Goal: Transaction & Acquisition: Obtain resource

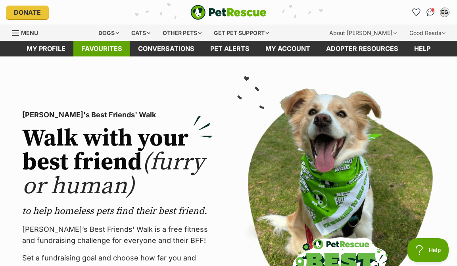
click at [102, 55] on link "Favourites" at bounding box center [101, 48] width 57 height 15
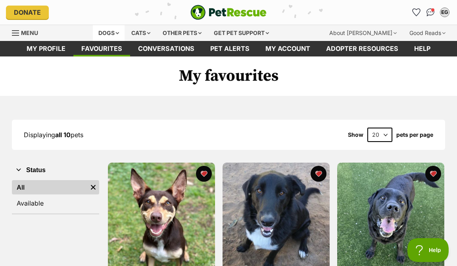
click at [119, 30] on div "Dogs" at bounding box center [109, 33] width 32 height 16
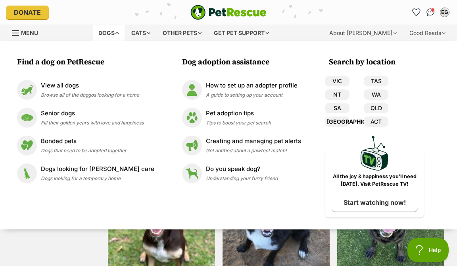
click at [338, 119] on link "[GEOGRAPHIC_DATA]" at bounding box center [337, 121] width 25 height 10
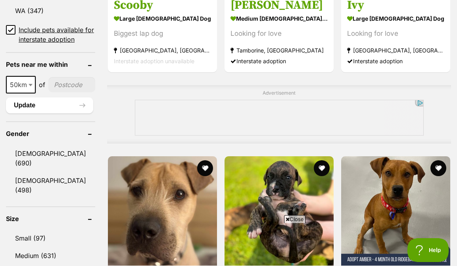
scroll to position [612, 0]
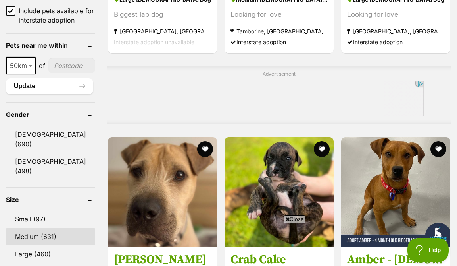
click at [36, 228] on link "Medium (631)" at bounding box center [50, 236] width 89 height 17
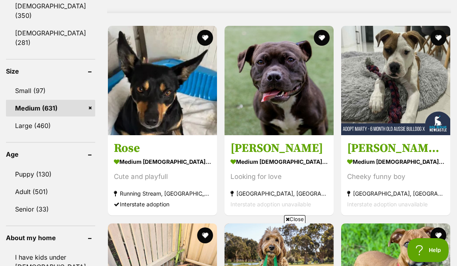
scroll to position [723, 0]
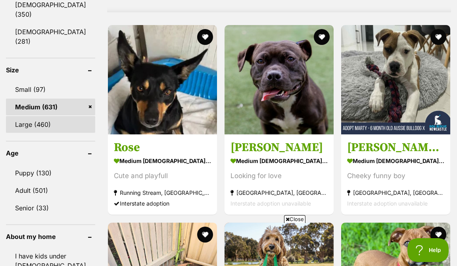
click at [50, 116] on link "Large (460)" at bounding box center [50, 124] width 89 height 17
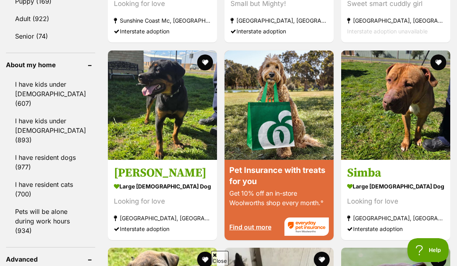
scroll to position [897, 0]
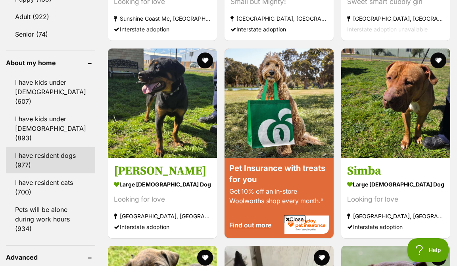
click at [67, 147] on link "I have resident dogs (977)" at bounding box center [50, 160] width 89 height 26
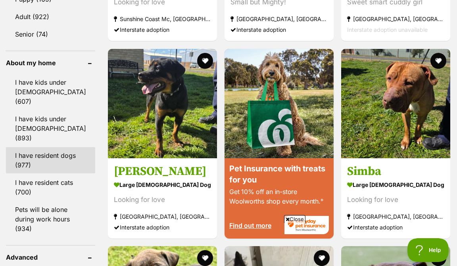
scroll to position [0, 0]
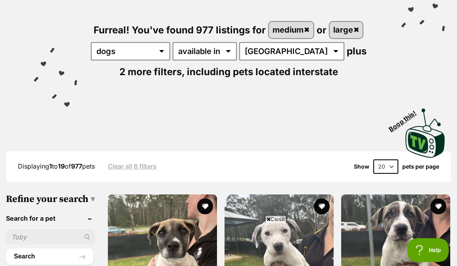
scroll to position [96, 0]
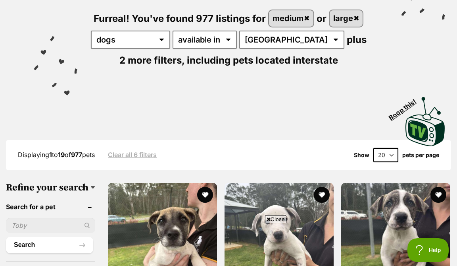
click at [388, 159] on select "20 40 60" at bounding box center [386, 155] width 25 height 14
select select "60"
click at [374, 148] on select "20 40 60" at bounding box center [386, 155] width 25 height 14
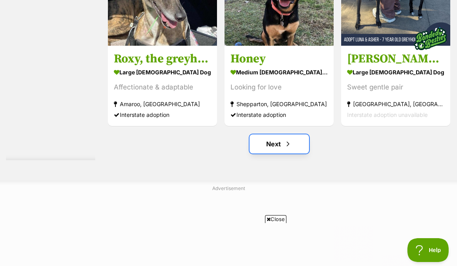
click at [285, 149] on span "Next page" at bounding box center [288, 144] width 8 height 10
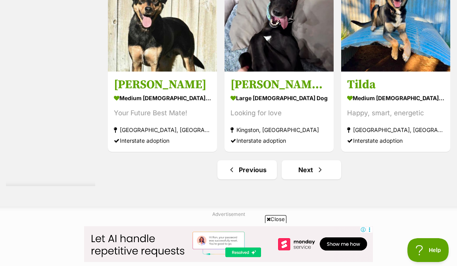
scroll to position [4749, 0]
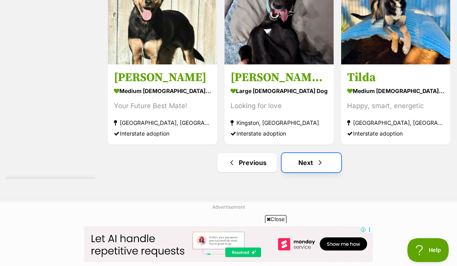
click at [300, 172] on link "Next" at bounding box center [312, 162] width 60 height 19
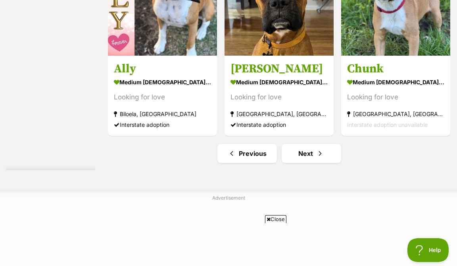
scroll to position [4834, 0]
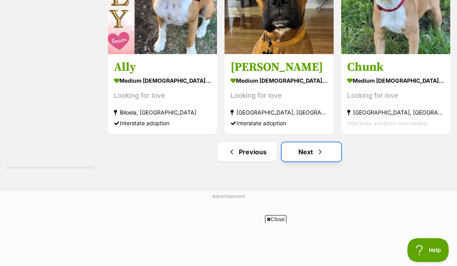
click at [314, 161] on link "Next" at bounding box center [312, 151] width 60 height 19
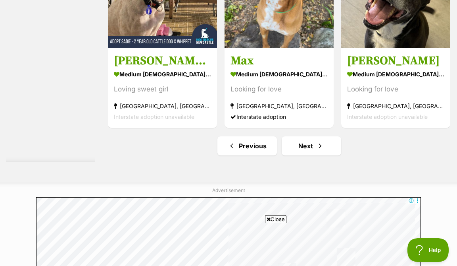
scroll to position [4768, 0]
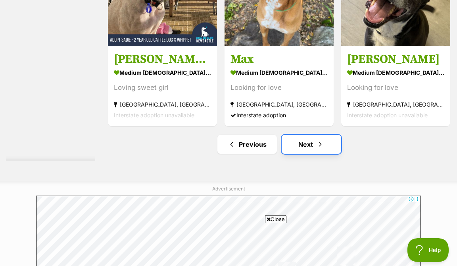
click at [308, 154] on link "Next" at bounding box center [312, 144] width 60 height 19
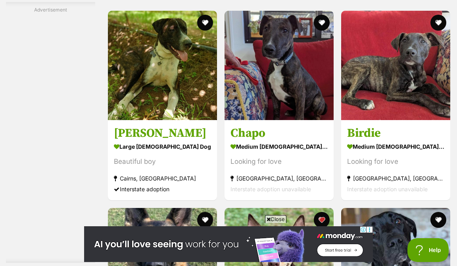
scroll to position [3555, 0]
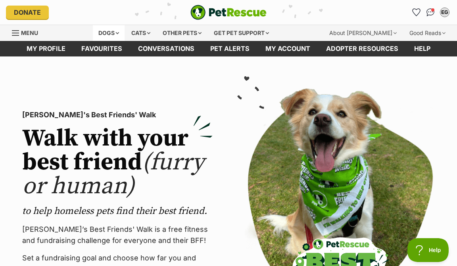
click at [118, 35] on div "Dogs" at bounding box center [109, 33] width 32 height 16
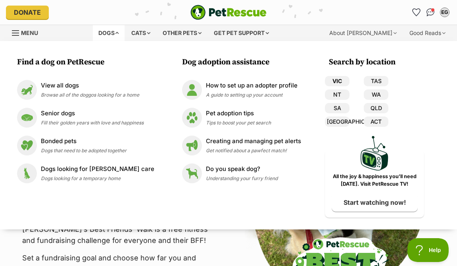
click at [338, 82] on link "VIC" at bounding box center [337, 81] width 25 height 10
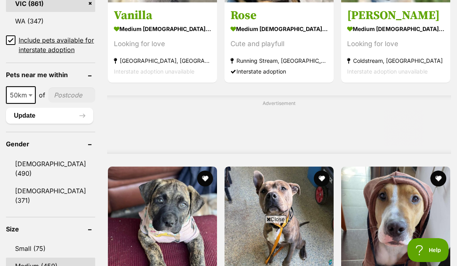
click at [42, 257] on link "Medium (459)" at bounding box center [50, 265] width 89 height 17
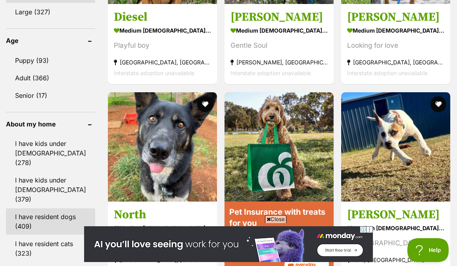
click at [54, 208] on link "I have resident dogs (409)" at bounding box center [50, 221] width 89 height 26
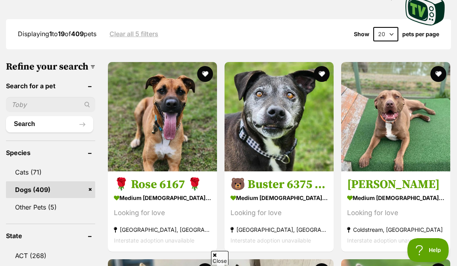
click at [394, 29] on select "20 40 60" at bounding box center [386, 34] width 25 height 14
select select "60"
click at [374, 27] on select "20 40 60" at bounding box center [386, 34] width 25 height 14
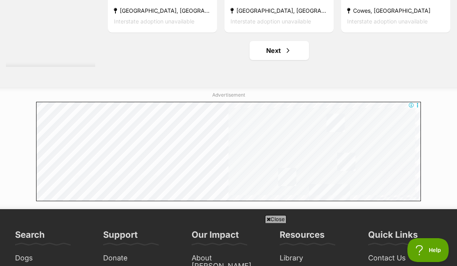
scroll to position [4871, 0]
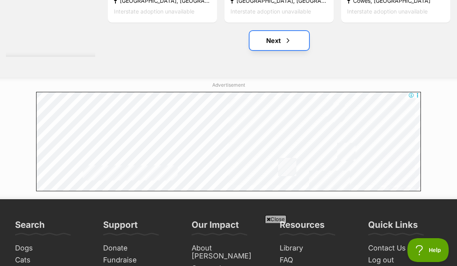
click at [295, 50] on link "Next" at bounding box center [280, 40] width 60 height 19
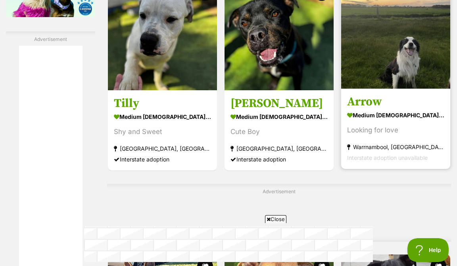
scroll to position [1408, 0]
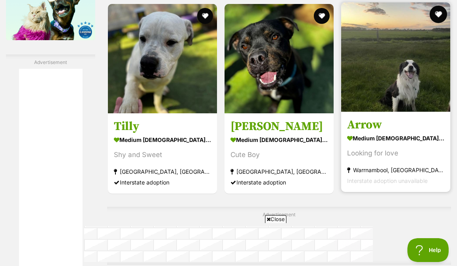
click at [437, 23] on button "favourite" at bounding box center [438, 14] width 17 height 17
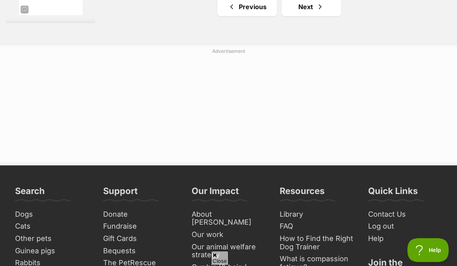
scroll to position [4893, 0]
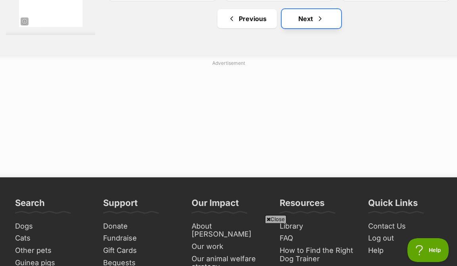
click at [318, 23] on span "Next page" at bounding box center [320, 19] width 8 height 10
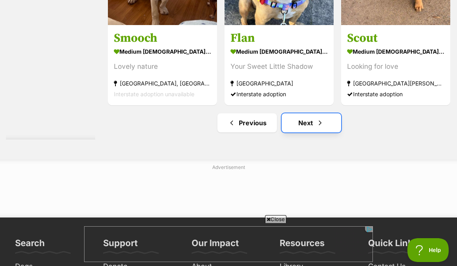
click at [311, 132] on link "Next" at bounding box center [312, 122] width 60 height 19
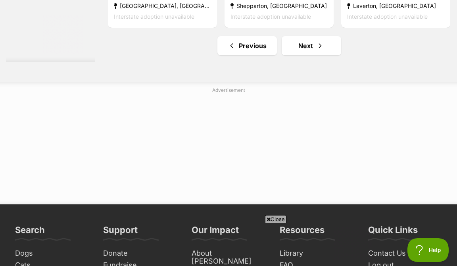
scroll to position [4861, 0]
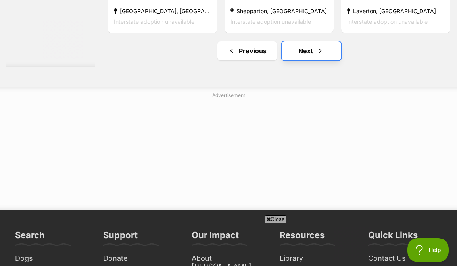
click at [314, 60] on link "Next" at bounding box center [312, 50] width 60 height 19
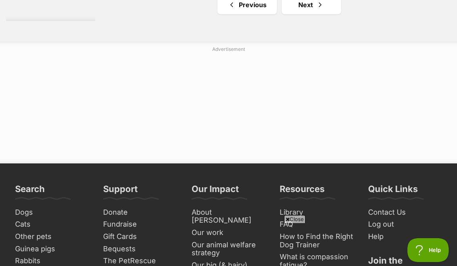
scroll to position [4901, 0]
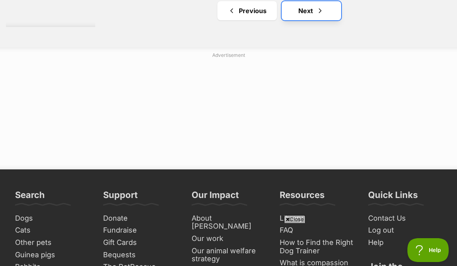
click at [316, 15] on span "Next page" at bounding box center [320, 11] width 8 height 10
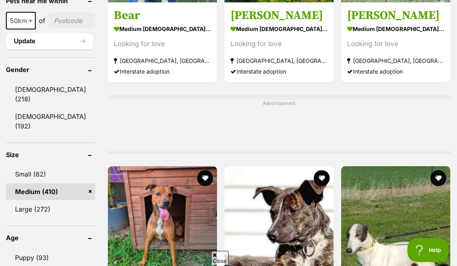
scroll to position [768, 0]
